Goal: Browse casually

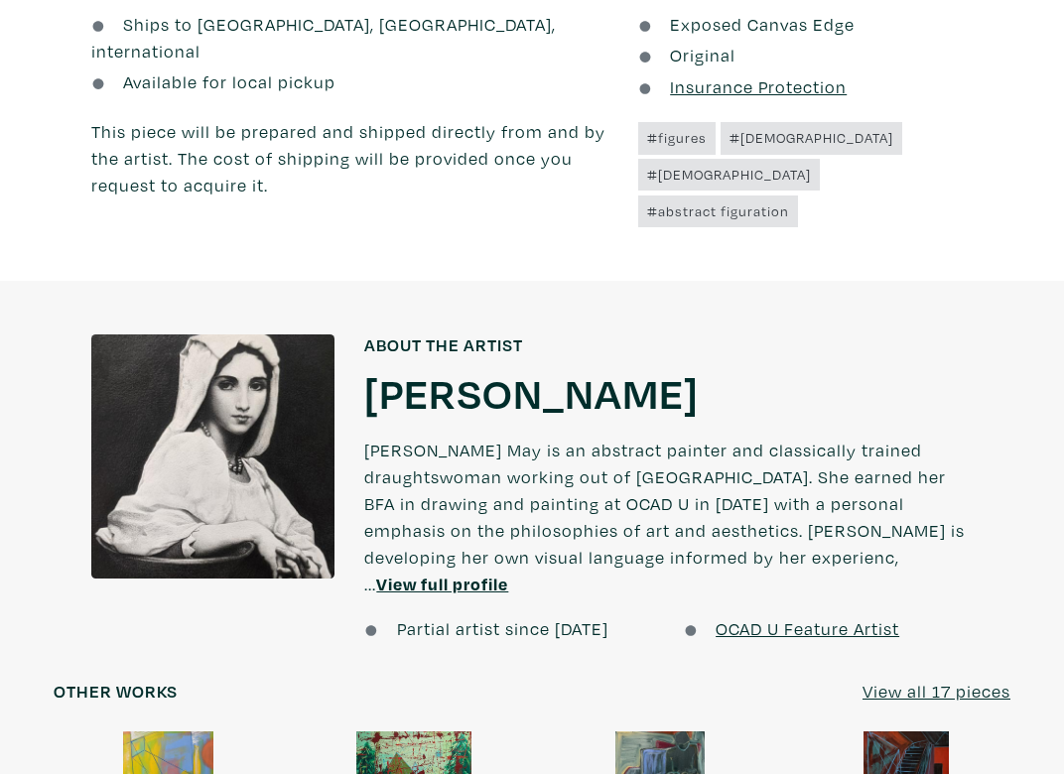
scroll to position [1742, 0]
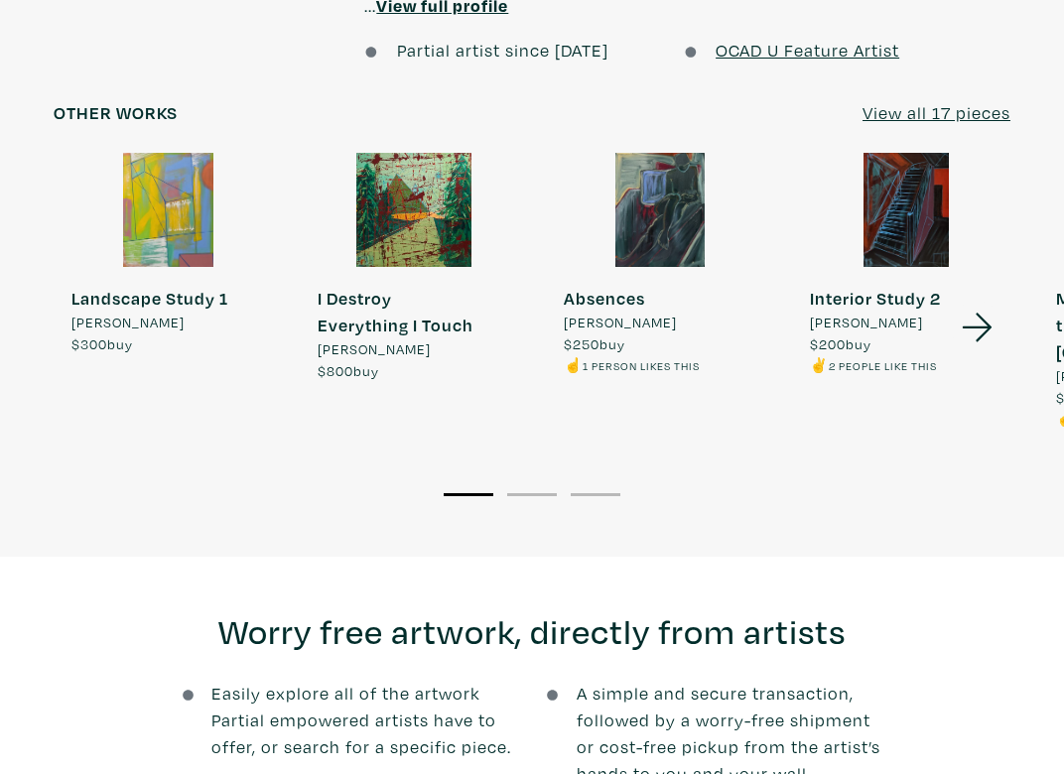
click at [689, 153] on div at bounding box center [660, 210] width 228 height 114
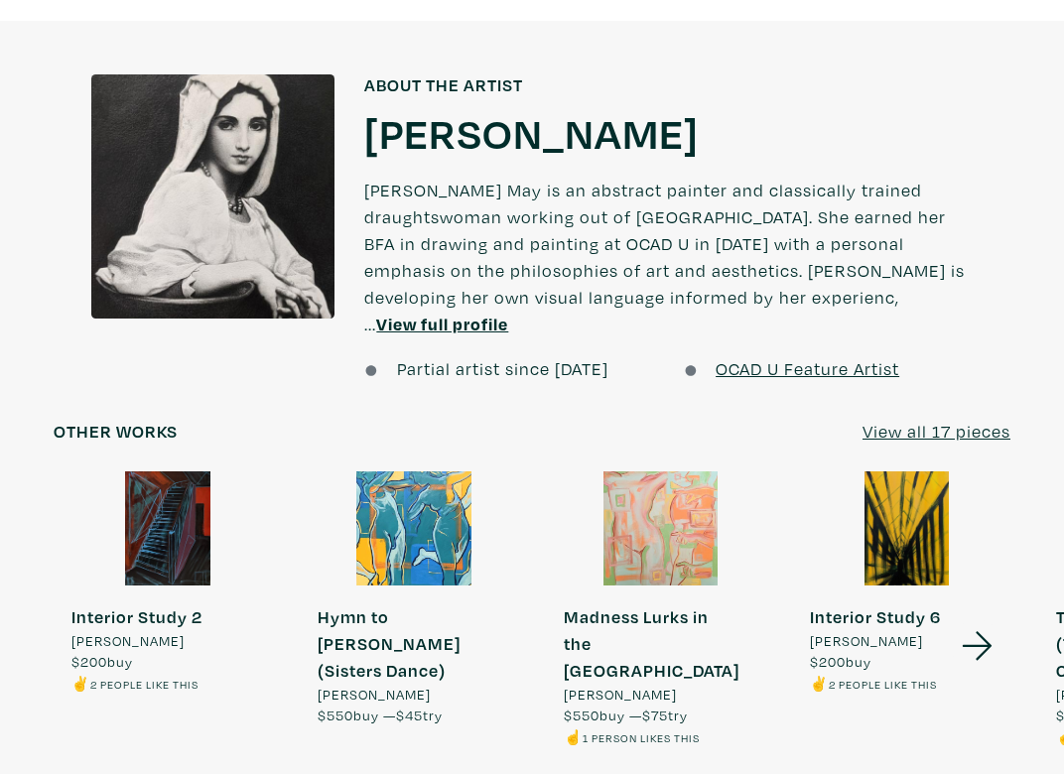
scroll to position [1276, 0]
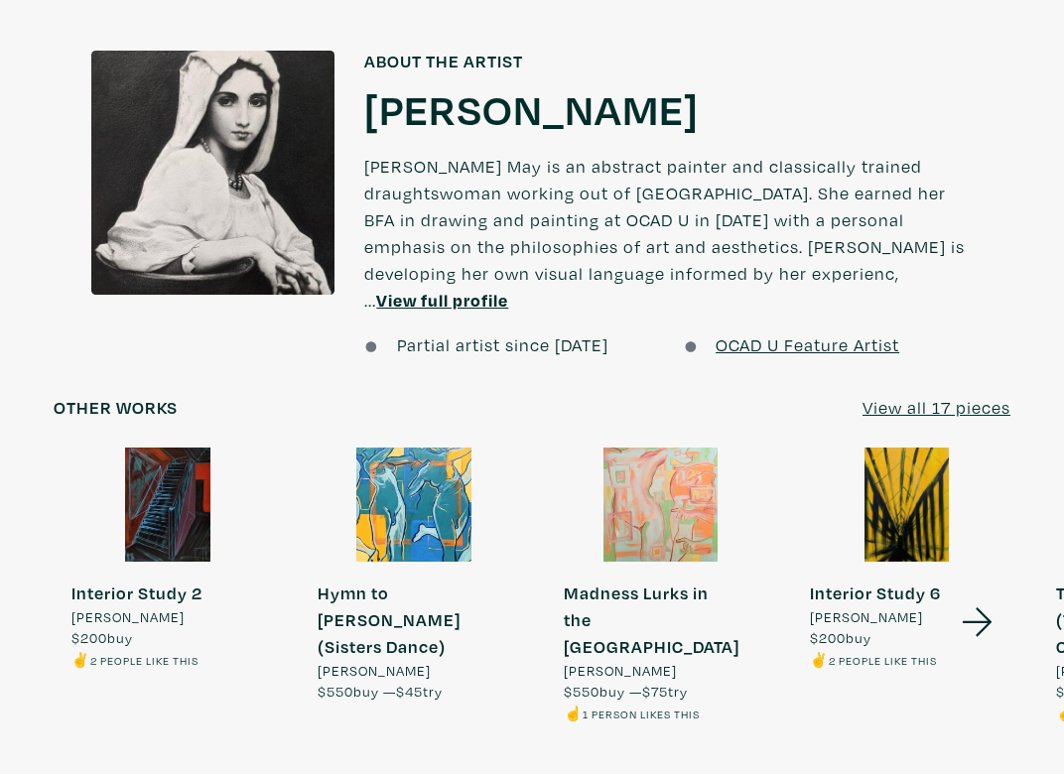
click at [939, 396] on u "View all 17 pieces" at bounding box center [936, 407] width 148 height 23
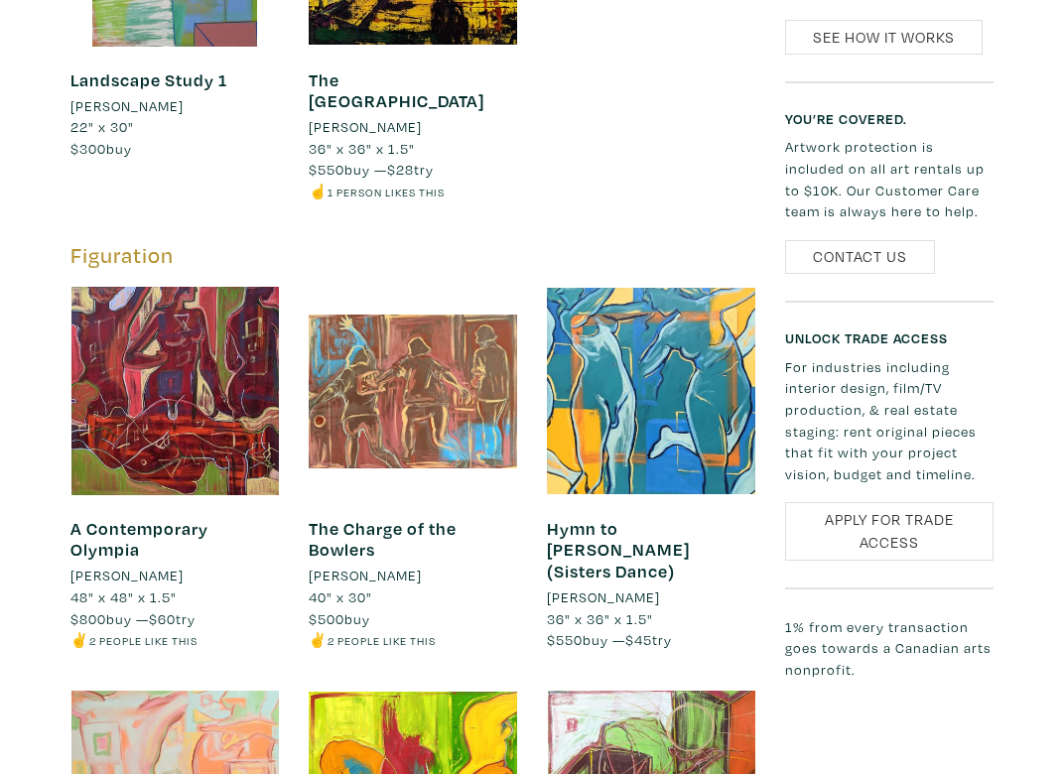
scroll to position [1898, 0]
